Goal: Information Seeking & Learning: Learn about a topic

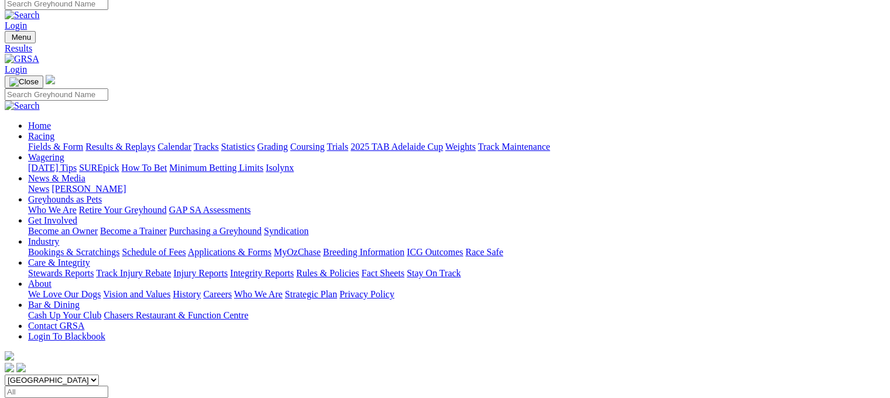
scroll to position [1, 0]
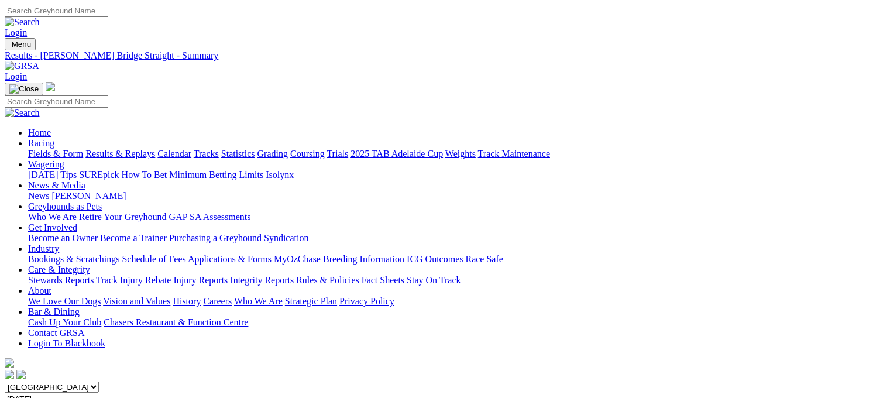
scroll to position [201, 0]
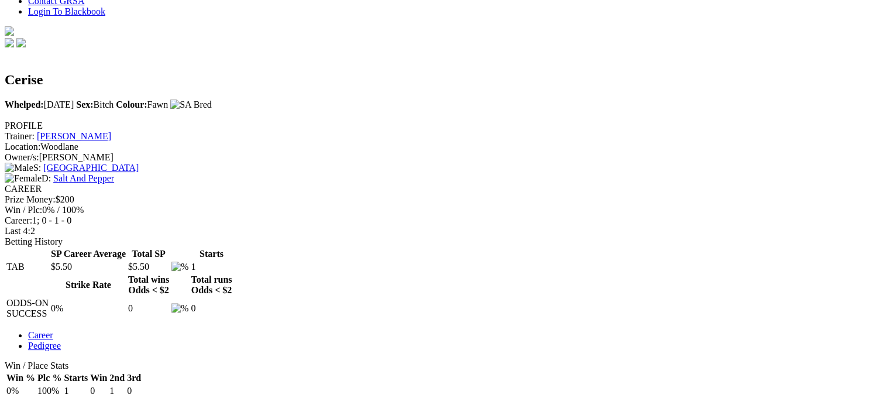
scroll to position [332, 0]
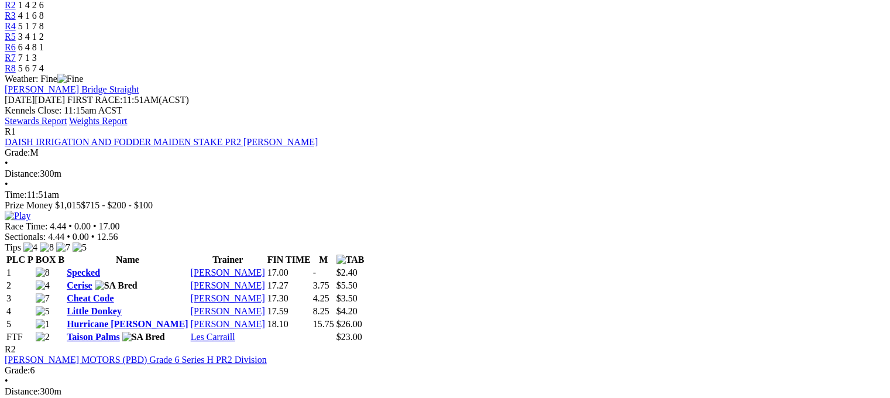
scroll to position [429, 0]
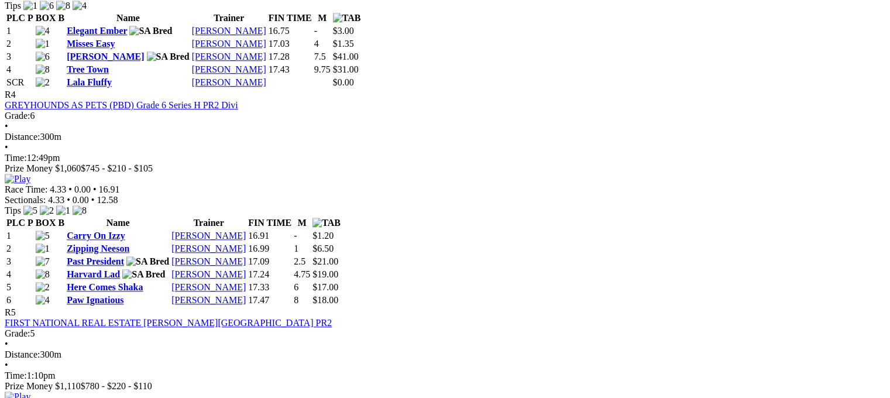
scroll to position [1091, 0]
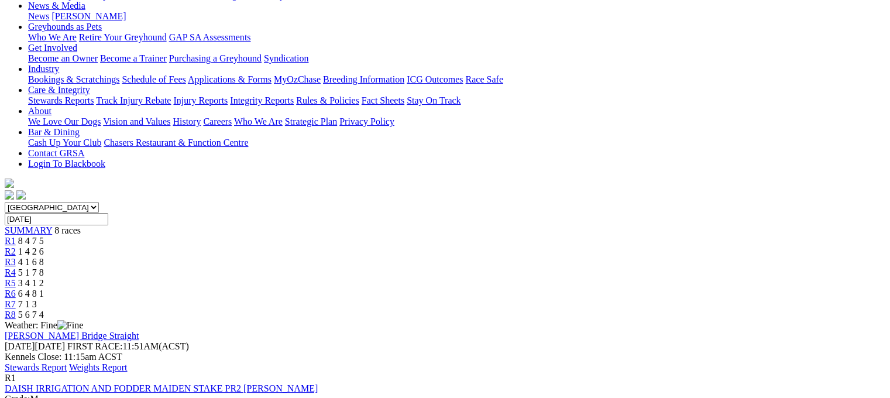
scroll to position [198, 0]
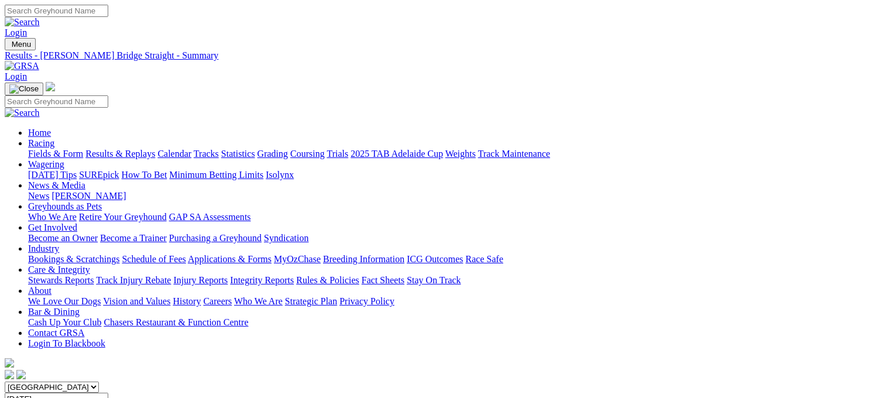
click at [49, 149] on link "Fields & Form" at bounding box center [55, 154] width 55 height 10
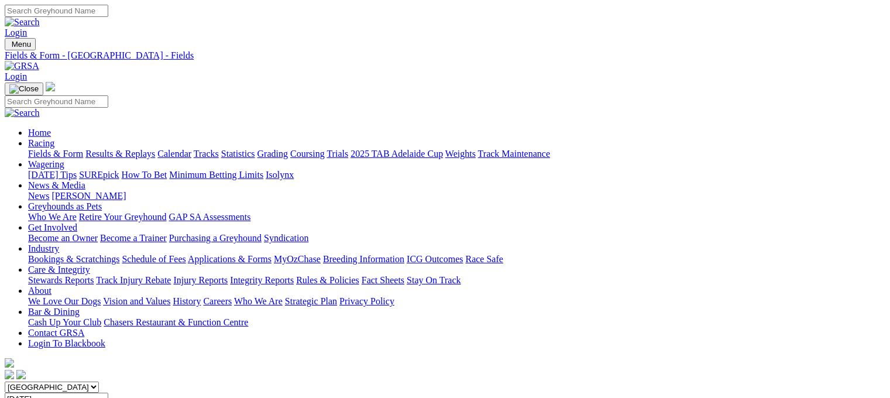
scroll to position [141, 0]
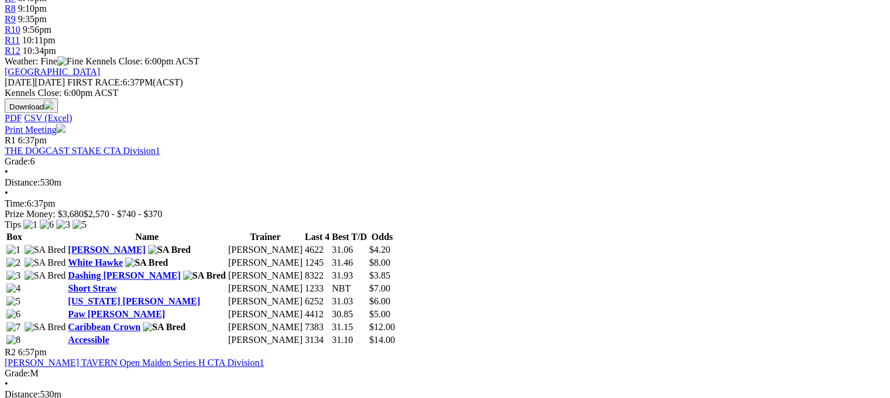
scroll to position [493, 0]
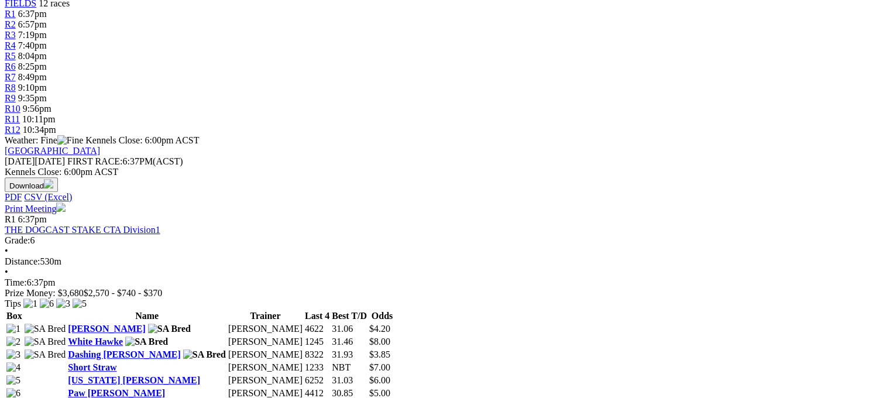
scroll to position [411, 0]
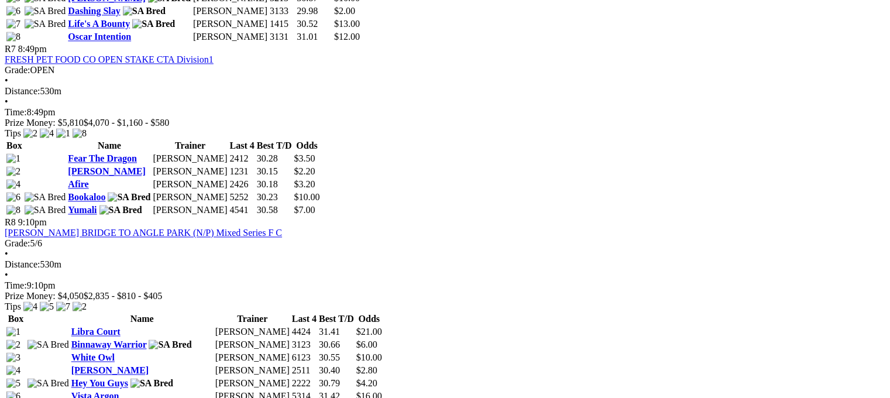
scroll to position [1809, 0]
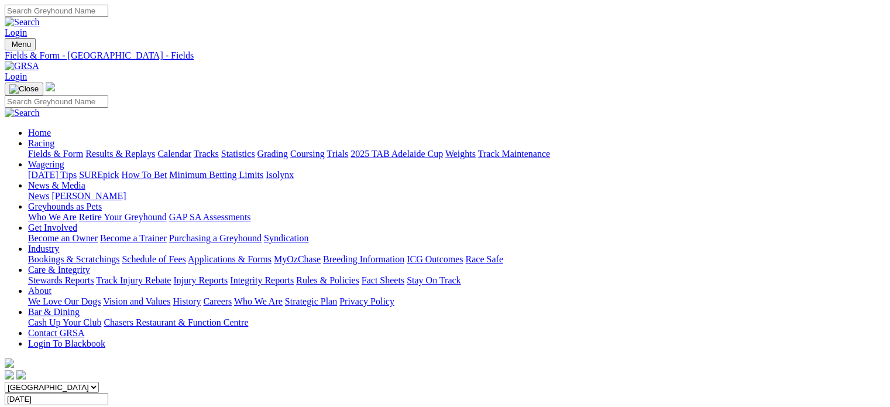
click at [90, 264] on link "Care & Integrity" at bounding box center [59, 269] width 62 height 10
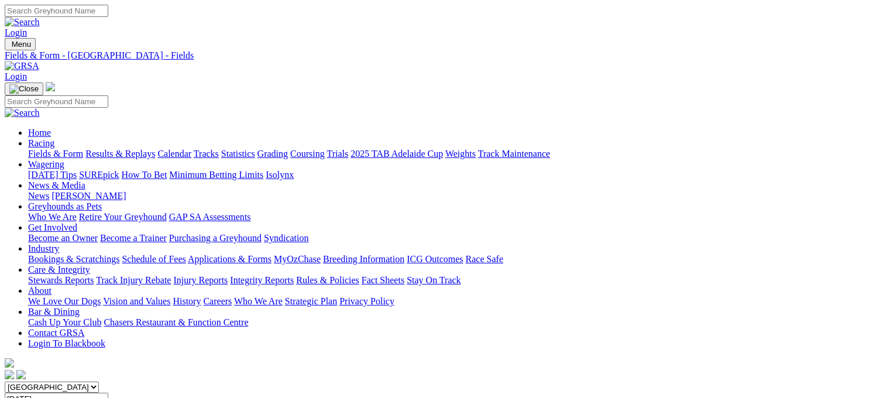
click at [90, 264] on link "Care & Integrity" at bounding box center [59, 269] width 62 height 10
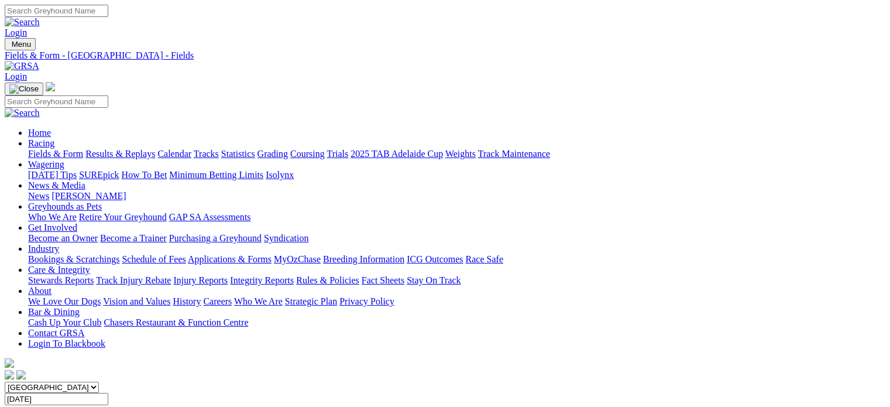
click at [294, 275] on link "Integrity Reports" at bounding box center [262, 280] width 64 height 10
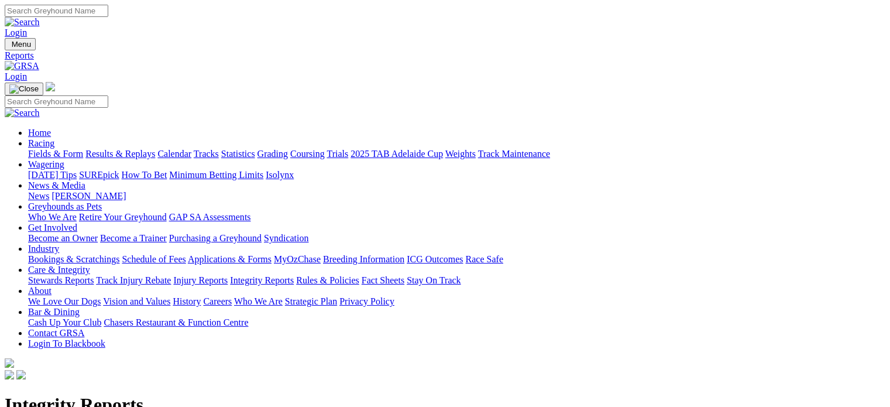
click at [103, 392] on link "Integrity Reports" at bounding box center [71, 397] width 64 height 10
